Goal: Information Seeking & Learning: Learn about a topic

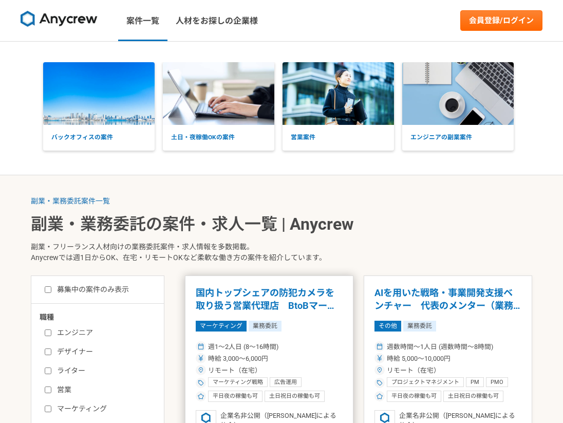
scroll to position [80, 0]
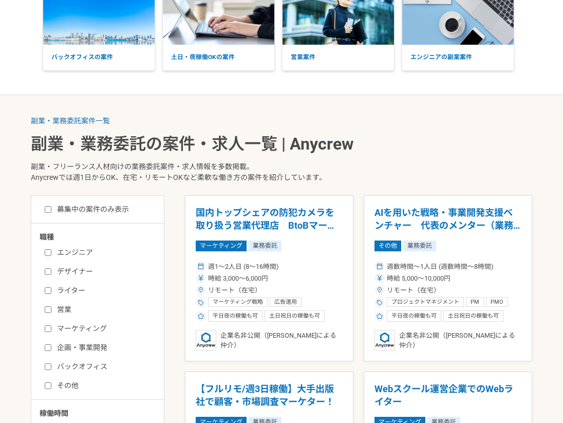
click at [54, 308] on label "営業" at bounding box center [104, 309] width 118 height 11
click at [51, 308] on input "営業" at bounding box center [48, 309] width 7 height 7
checkbox input "true"
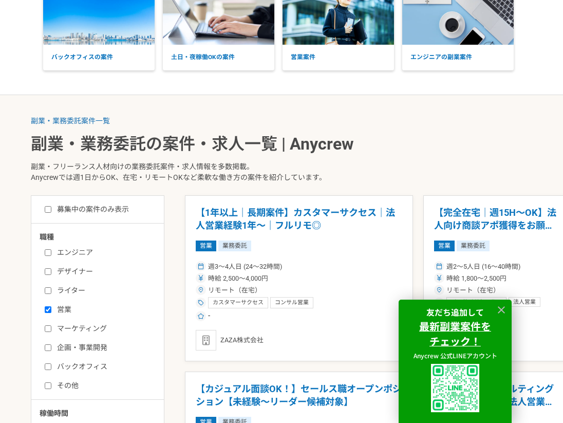
click at [54, 326] on label "マーケティング" at bounding box center [104, 328] width 118 height 11
click at [51, 326] on input "マーケティング" at bounding box center [48, 328] width 7 height 7
checkbox input "true"
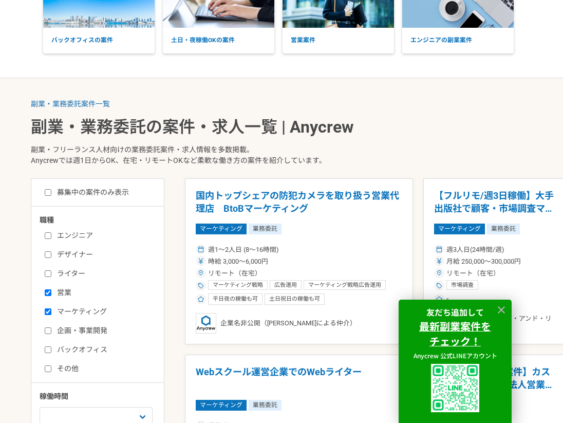
scroll to position [297, 0]
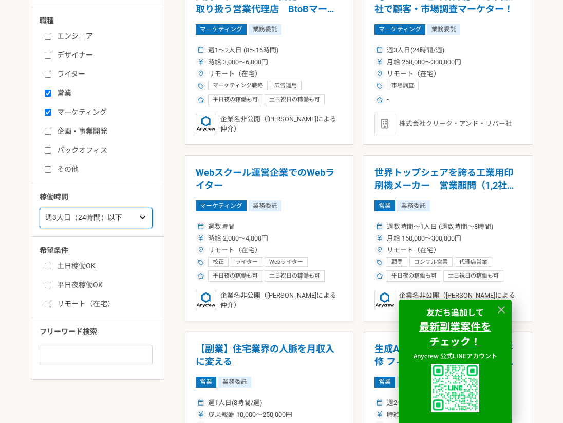
select select "4"
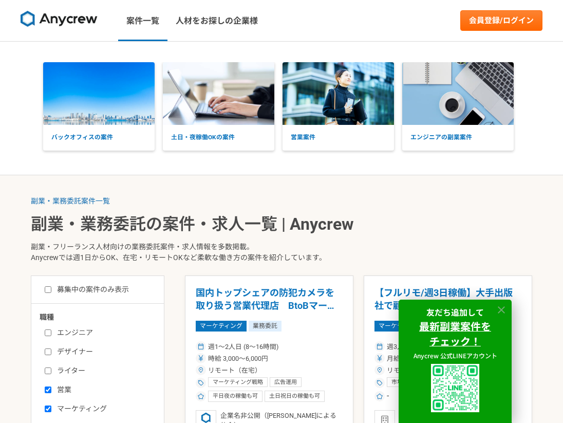
click at [502, 308] on icon at bounding box center [502, 310] width 12 height 12
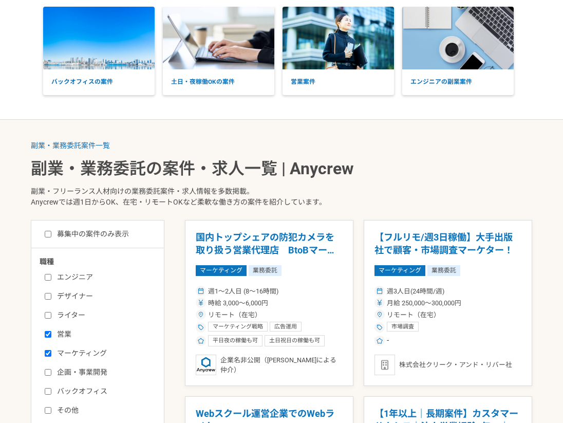
scroll to position [127, 0]
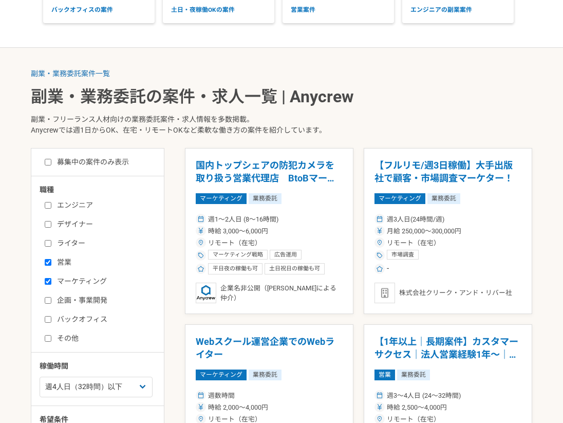
click at [50, 160] on input "募集中の案件のみ表示" at bounding box center [48, 162] width 7 height 7
checkbox input "true"
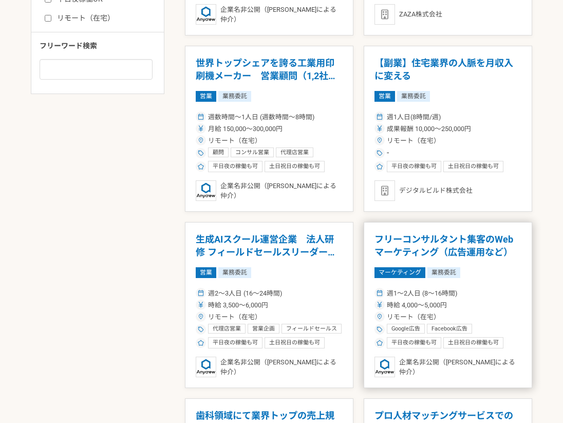
scroll to position [585, 0]
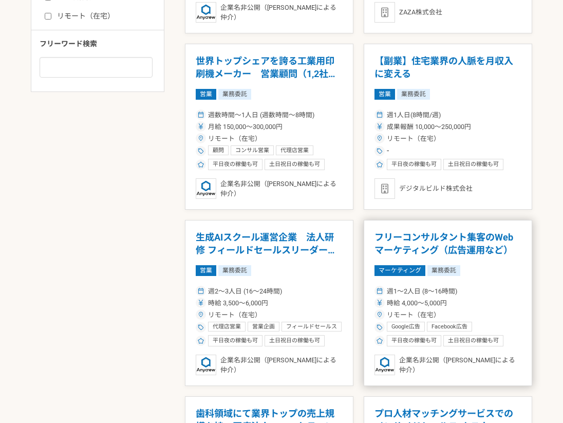
click at [472, 250] on h1 "フリーコンサルタント集客のWebマーケティング（広告運用など）" at bounding box center [448, 244] width 147 height 26
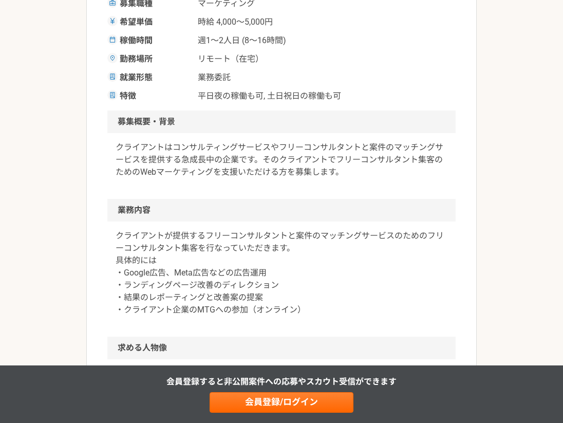
scroll to position [325, 0]
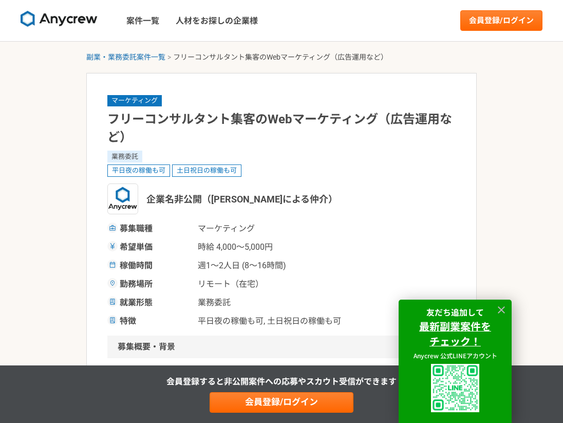
select select "4"
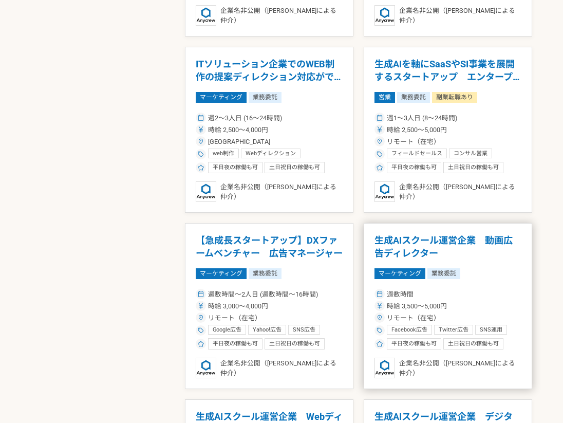
scroll to position [1289, 0]
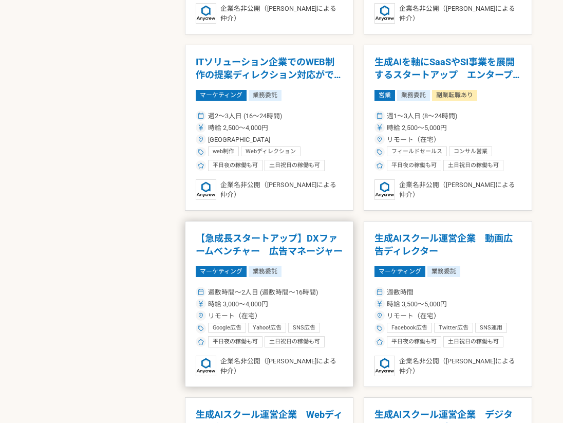
click at [281, 241] on h1 "【急成長スタートアップ】DXファームベンチャー　広告マネージャー" at bounding box center [269, 245] width 147 height 26
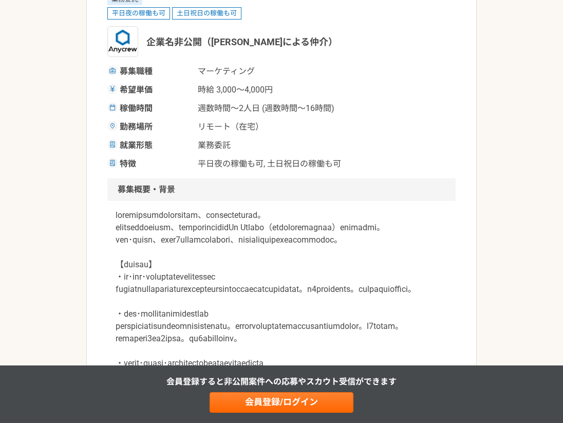
scroll to position [328, 0]
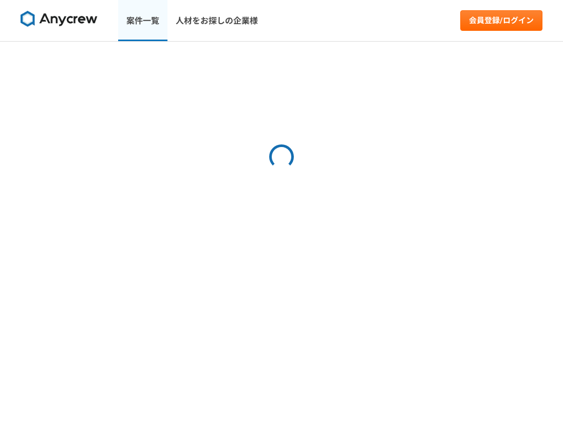
select select "4"
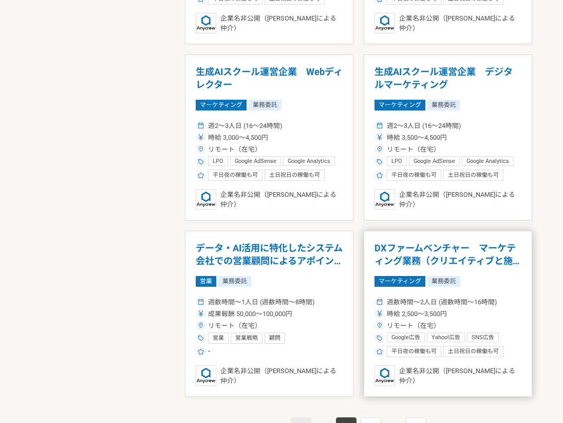
scroll to position [1722, 0]
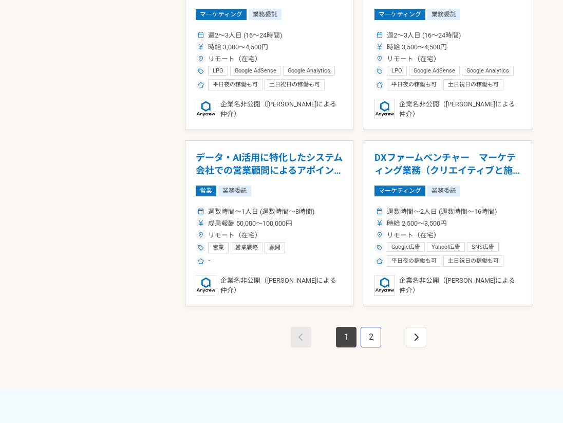
click at [371, 339] on link "2" at bounding box center [371, 337] width 21 height 21
